Goal: Information Seeking & Learning: Learn about a topic

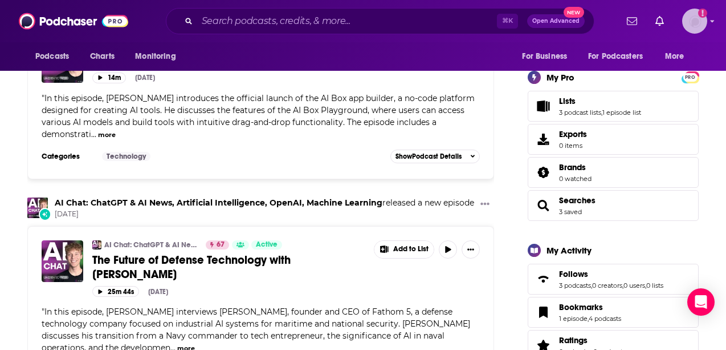
click at [708, 20] on img "Logged in as Ruth_Nebius" at bounding box center [694, 21] width 25 height 25
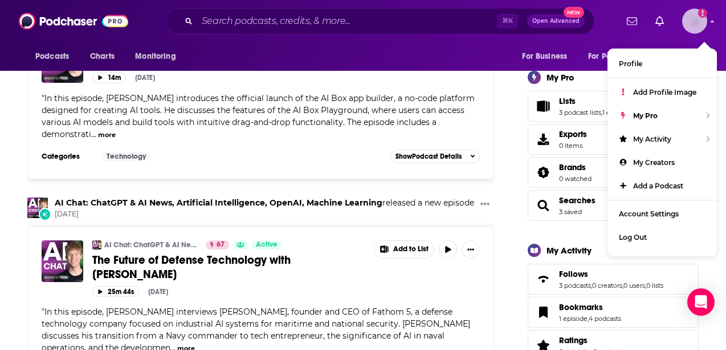
click at [708, 19] on img "Logged in as Ruth_Nebius" at bounding box center [694, 21] width 25 height 25
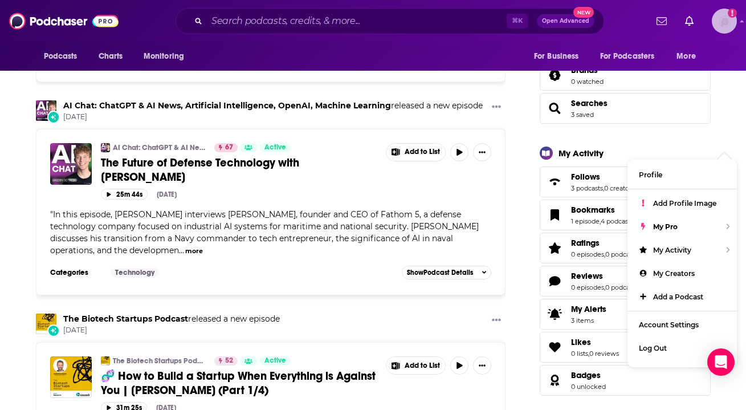
scroll to position [433, 0]
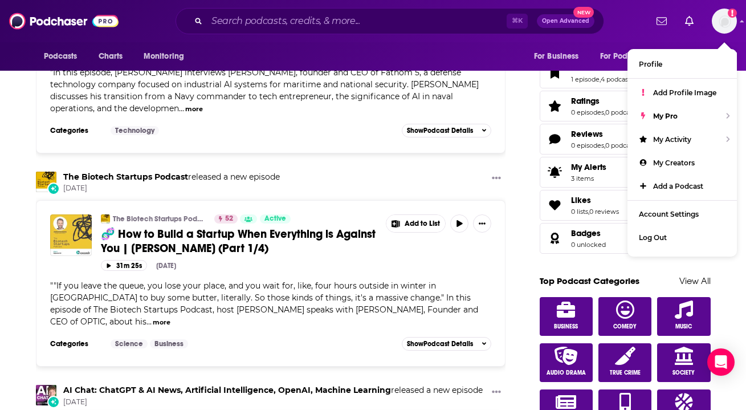
click at [62, 215] on img "🧬 How to Build a Startup When Everything is Against You | Andrey Doronichev (Pa…" at bounding box center [71, 235] width 42 height 42
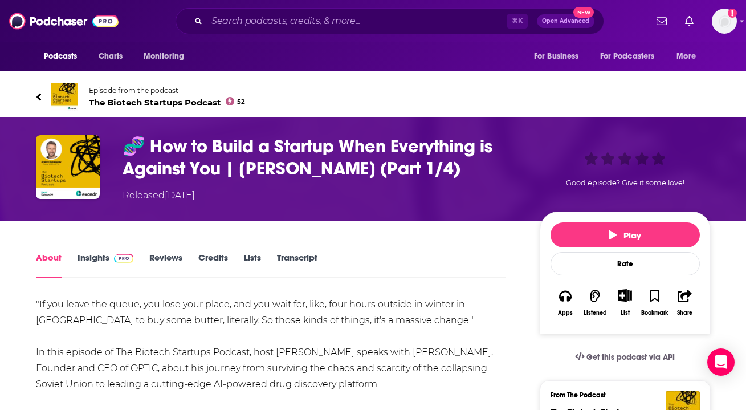
click at [92, 261] on link "Insights" at bounding box center [106, 265] width 56 height 26
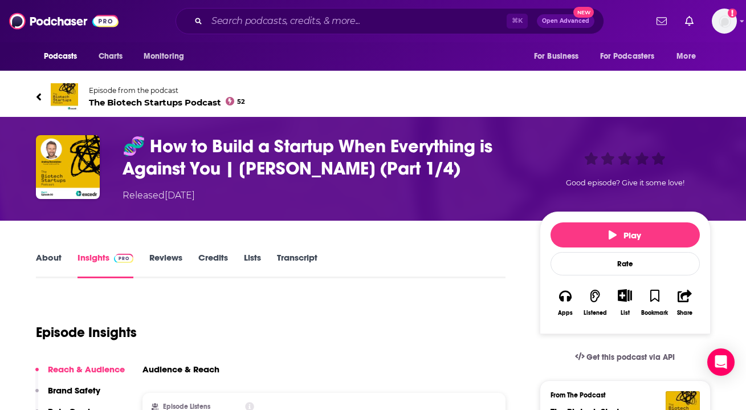
click at [36, 264] on link "About" at bounding box center [49, 265] width 26 height 26
